Goal: Find specific page/section: Find specific page/section

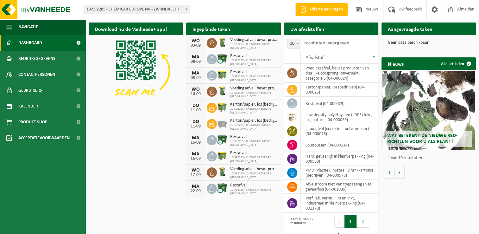
click at [179, 9] on span "10-592285 - CHEMICAR EUROPE NV - ZWIJNDRECHT" at bounding box center [137, 9] width 106 height 9
click at [48, 59] on span "Bedrijfsgegevens" at bounding box center [36, 59] width 37 height 16
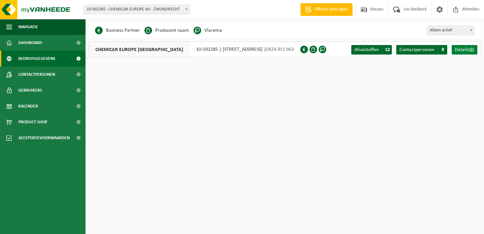
click at [470, 50] on span at bounding box center [471, 49] width 5 height 5
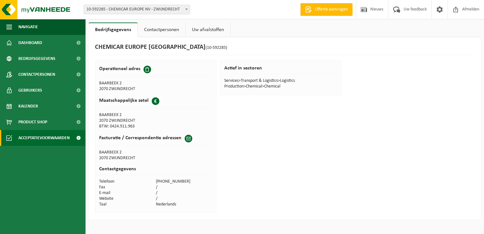
click at [44, 136] on span "Acceptatievoorwaarden" at bounding box center [43, 138] width 51 height 16
